Goal: Information Seeking & Learning: Find specific fact

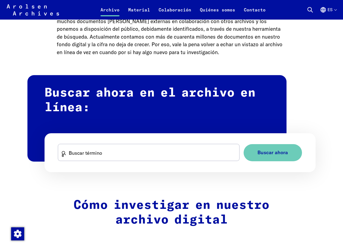
scroll to position [299, 0]
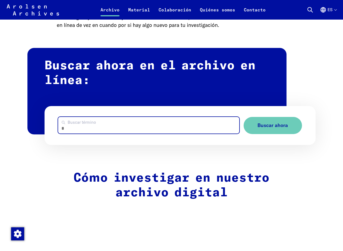
click at [84, 127] on input "Buscar término" at bounding box center [148, 125] width 181 height 17
paste input "**********"
type input "********"
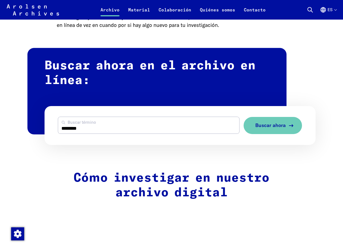
click at [275, 127] on span "Buscar ahora" at bounding box center [271, 126] width 30 height 6
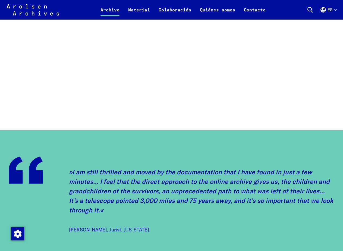
scroll to position [435, 0]
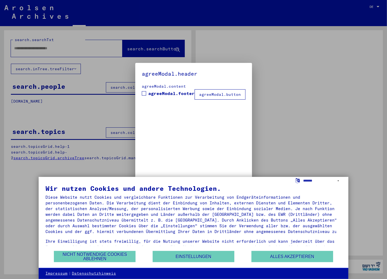
type input "********"
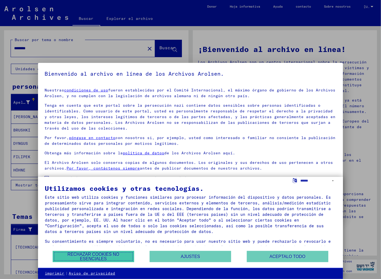
click at [105, 254] on font "Rechazar cookies no esenciales" at bounding box center [94, 256] width 52 height 9
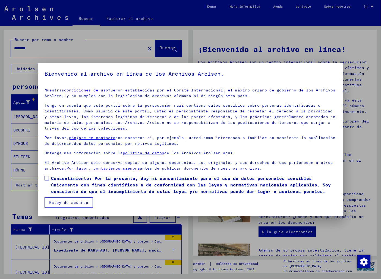
click at [46, 177] on span at bounding box center [47, 178] width 4 height 4
click at [63, 200] on font "Estoy de acuerdo" at bounding box center [68, 202] width 39 height 5
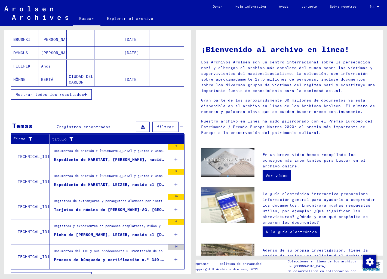
scroll to position [101, 0]
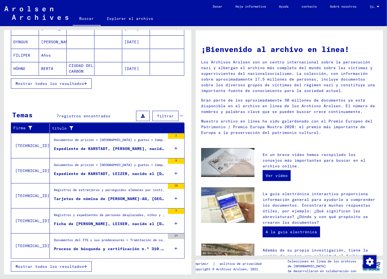
click at [72, 265] on font "Mostrar todos los resultados" at bounding box center [49, 266] width 68 height 5
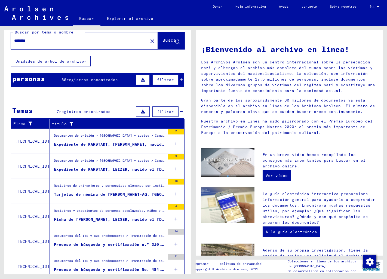
scroll to position [0, 0]
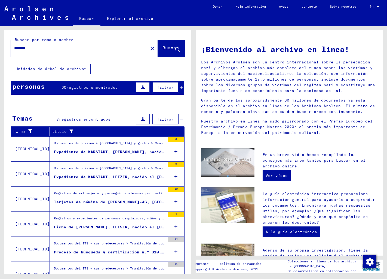
click at [88, 86] on font "registros encontrados" at bounding box center [92, 87] width 51 height 5
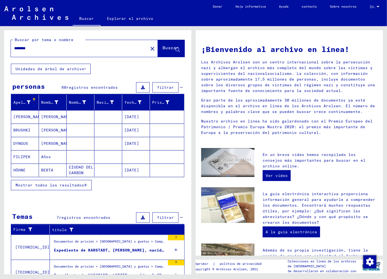
click at [72, 184] on font "Mostrar todos los resultados" at bounding box center [49, 184] width 68 height 5
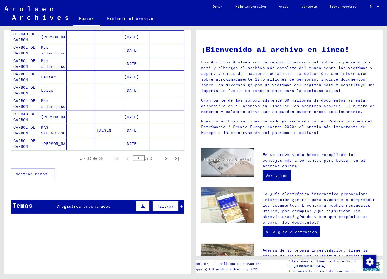
scroll to position [302, 0]
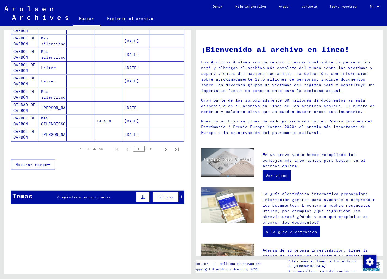
click at [124, 149] on icon "Página anterior" at bounding box center [128, 149] width 8 height 8
click at [162, 147] on icon "Página siguiente" at bounding box center [166, 149] width 8 height 8
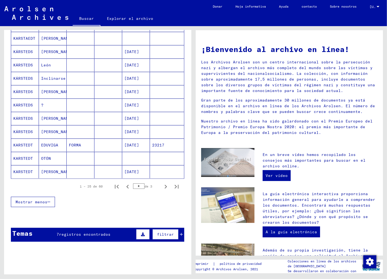
scroll to position [272, 0]
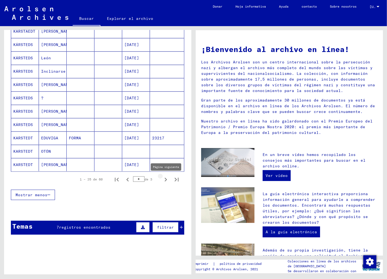
click at [162, 177] on icon "Página siguiente" at bounding box center [166, 180] width 8 height 8
type input "*"
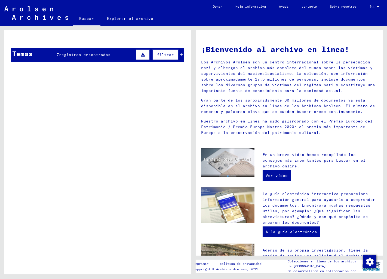
scroll to position [244, 0]
